Goal: Task Accomplishment & Management: Manage account settings

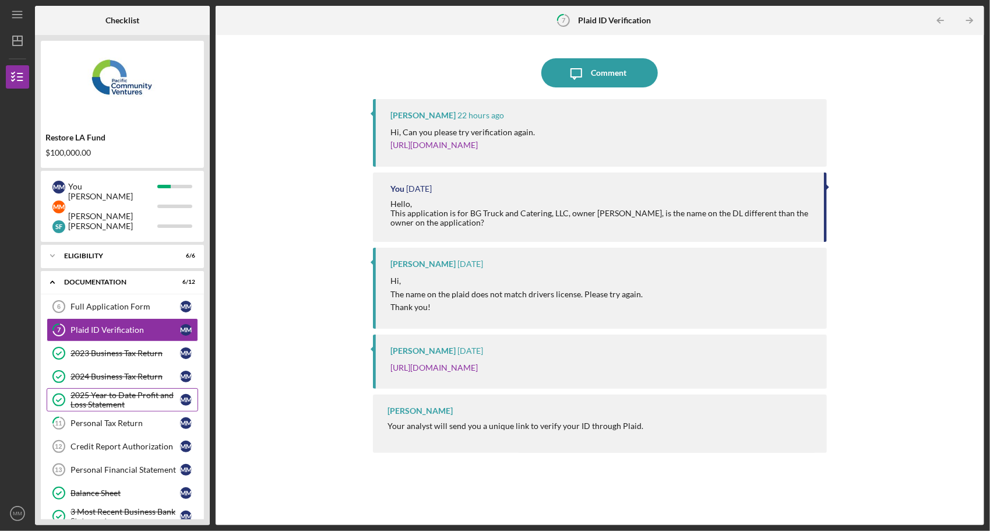
click at [100, 391] on div "2025 Year to Date Profit and Loss Statement" at bounding box center [126, 400] width 110 height 19
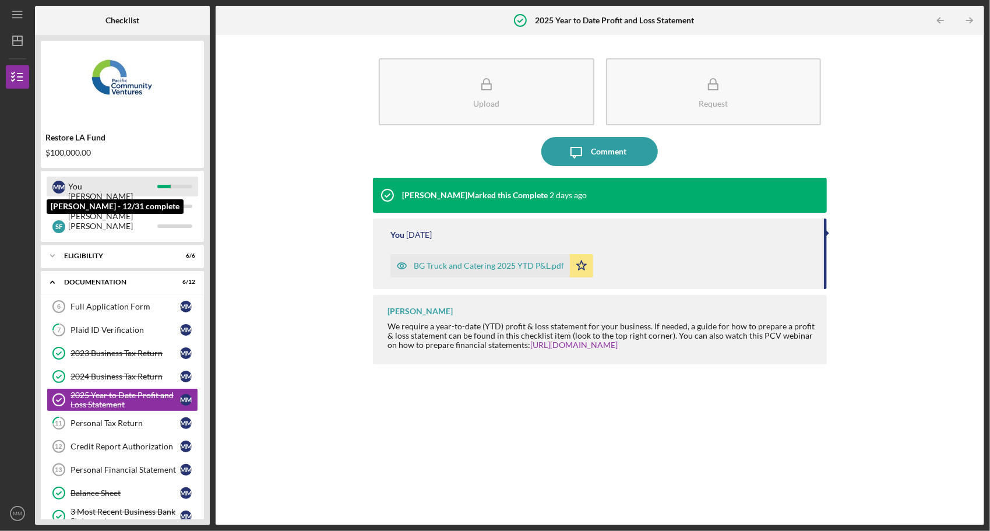
click at [59, 184] on div "M M" at bounding box center [58, 187] width 13 height 13
click at [170, 185] on div at bounding box center [163, 186] width 13 height 3
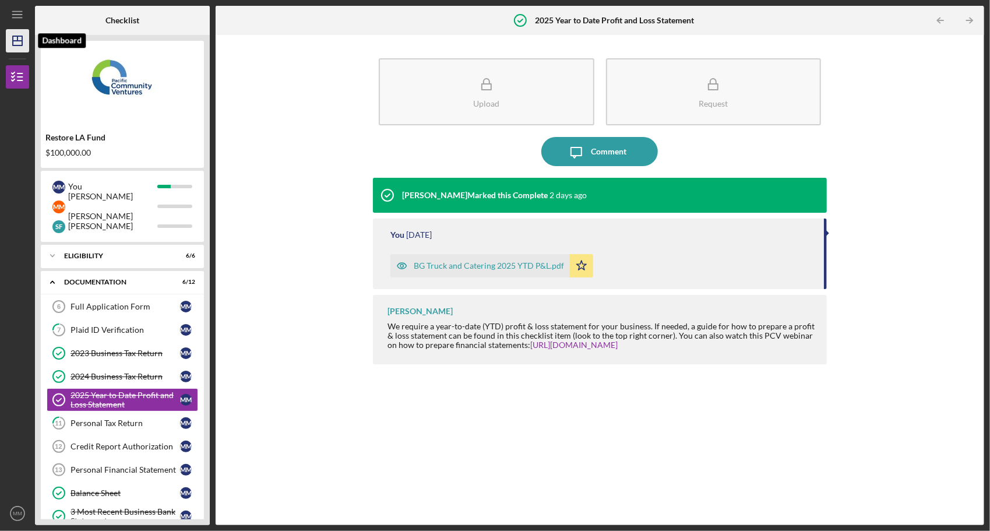
click at [19, 37] on icon "Icon/Dashboard" at bounding box center [17, 40] width 29 height 29
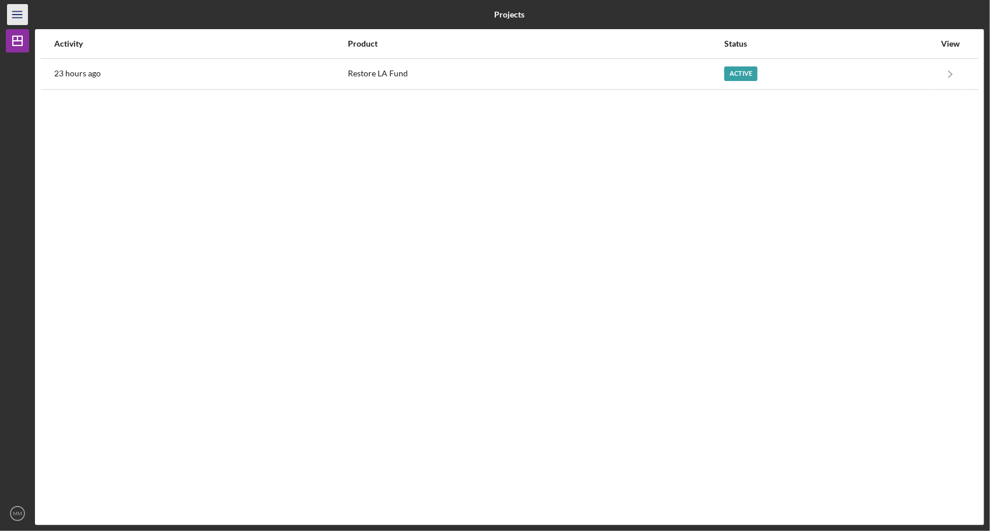
click at [24, 15] on icon "Icon/Menu" at bounding box center [18, 15] width 26 height 26
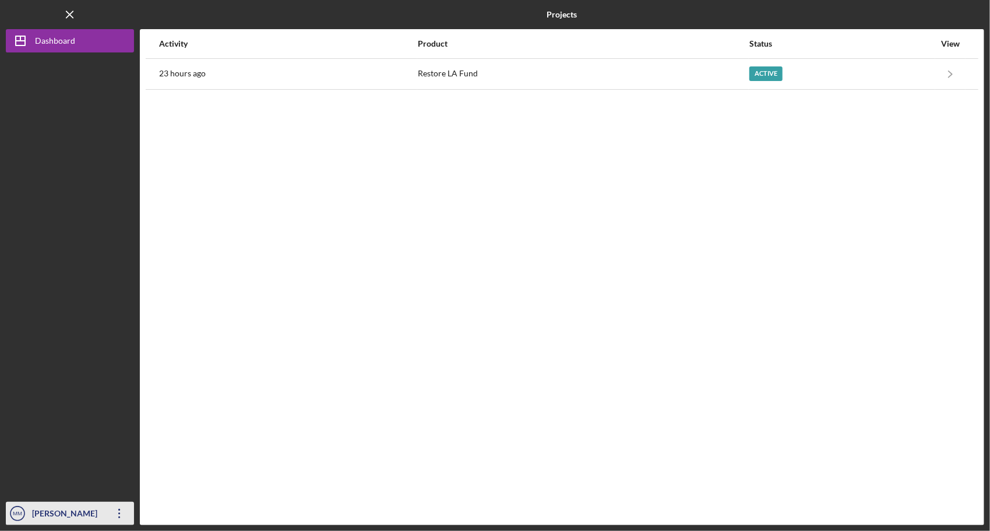
click at [71, 512] on div "[PERSON_NAME]" at bounding box center [67, 515] width 76 height 26
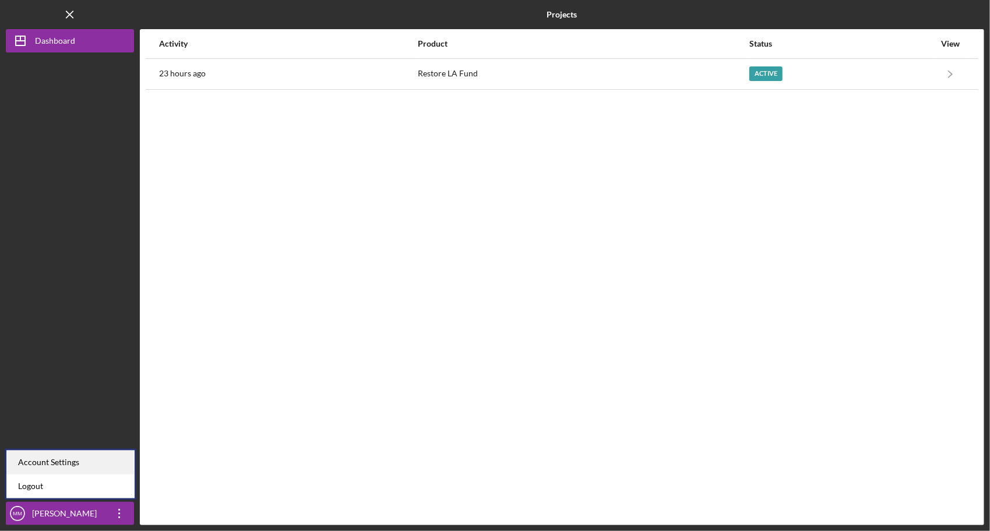
click at [80, 460] on div "Account Settings" at bounding box center [70, 463] width 128 height 24
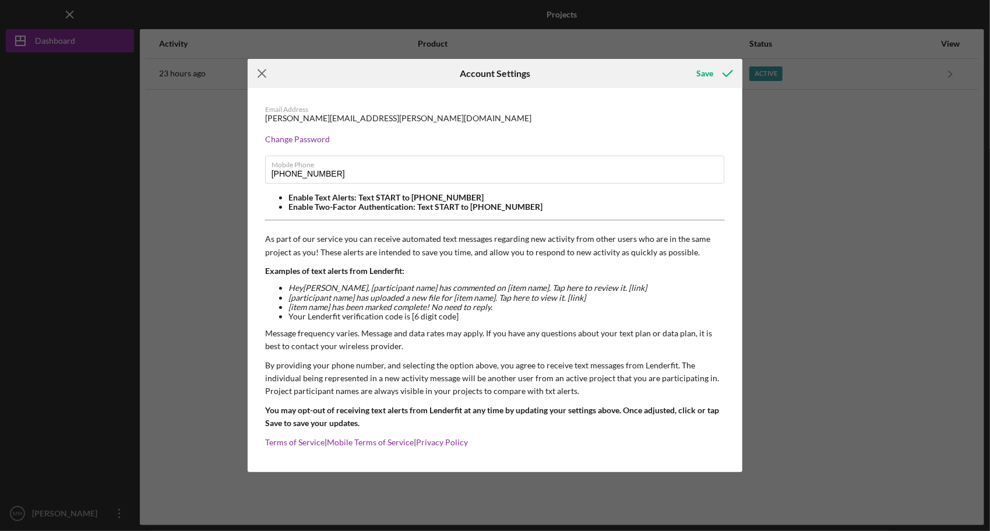
click at [263, 71] on line at bounding box center [262, 74] width 8 height 8
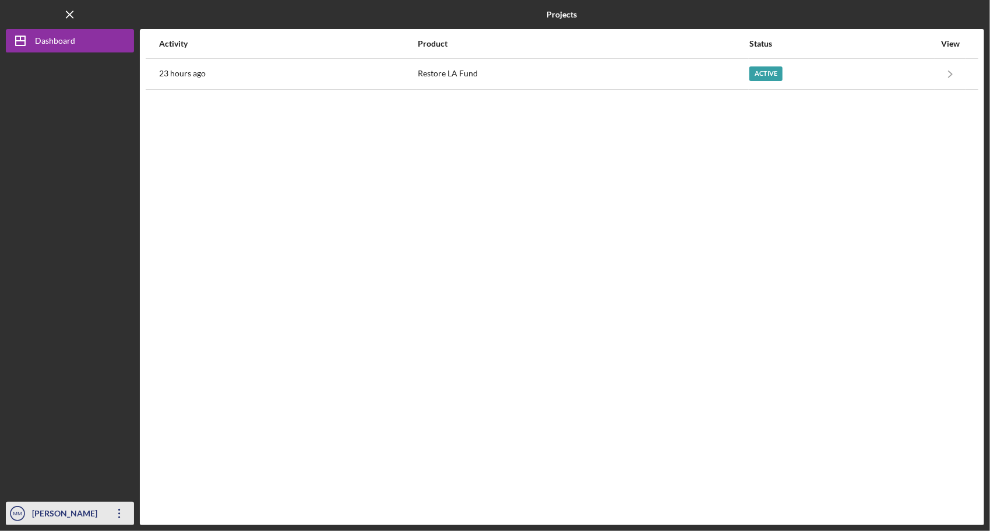
click at [123, 513] on icon "Icon/Overflow" at bounding box center [119, 513] width 29 height 29
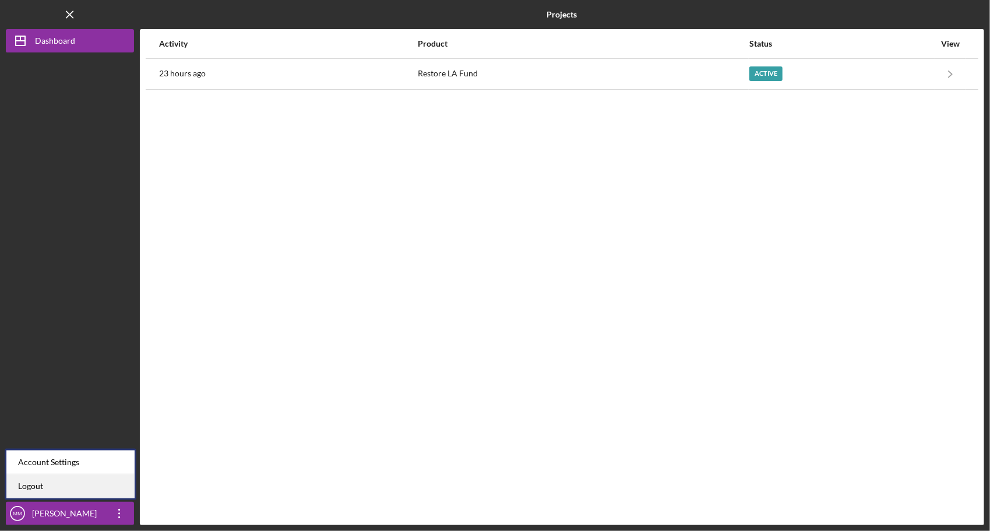
click at [111, 498] on link "Logout" at bounding box center [70, 486] width 128 height 24
